Goal: Transaction & Acquisition: Book appointment/travel/reservation

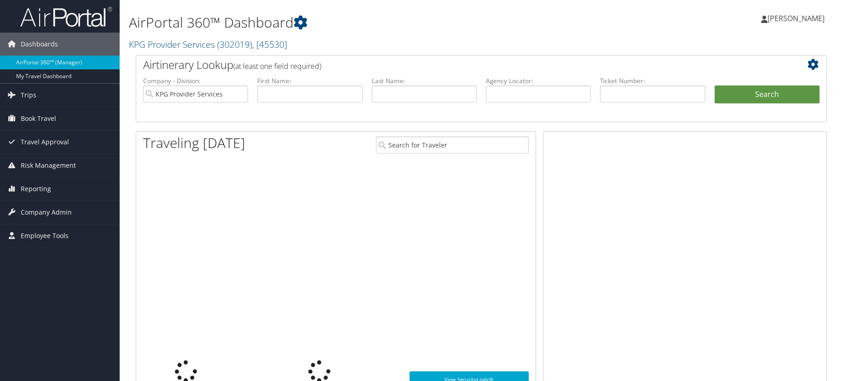
click at [35, 123] on span "Book Travel" at bounding box center [38, 118] width 35 height 23
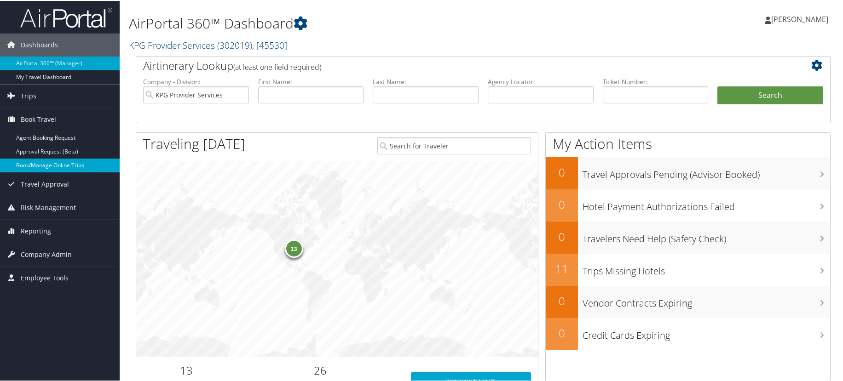
click at [56, 161] on link "Book/Manage Online Trips" at bounding box center [60, 165] width 120 height 14
